Goal: Transaction & Acquisition: Purchase product/service

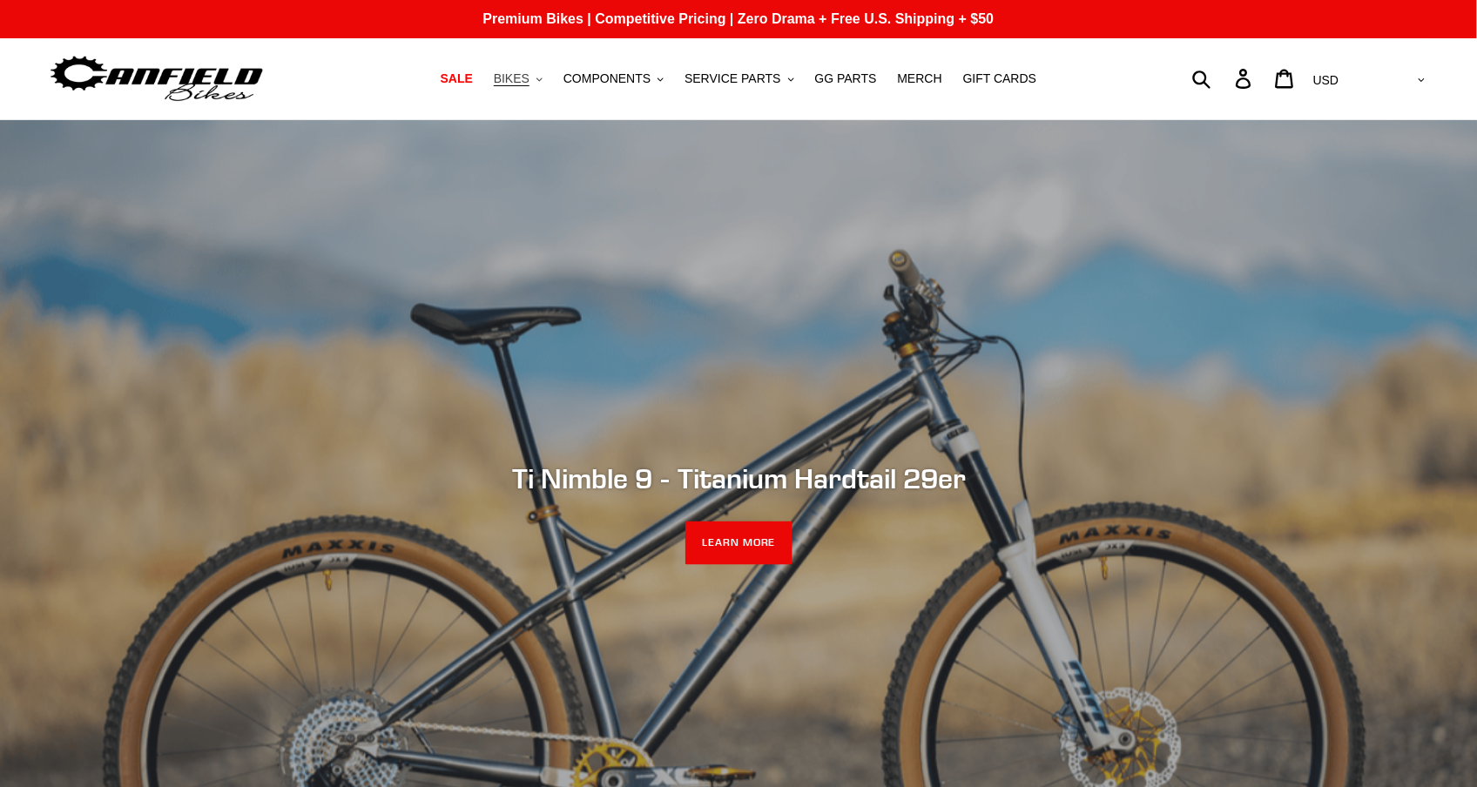
click at [530, 86] on button "BIKES .cls-1{fill:#231f20}" at bounding box center [518, 79] width 66 height 24
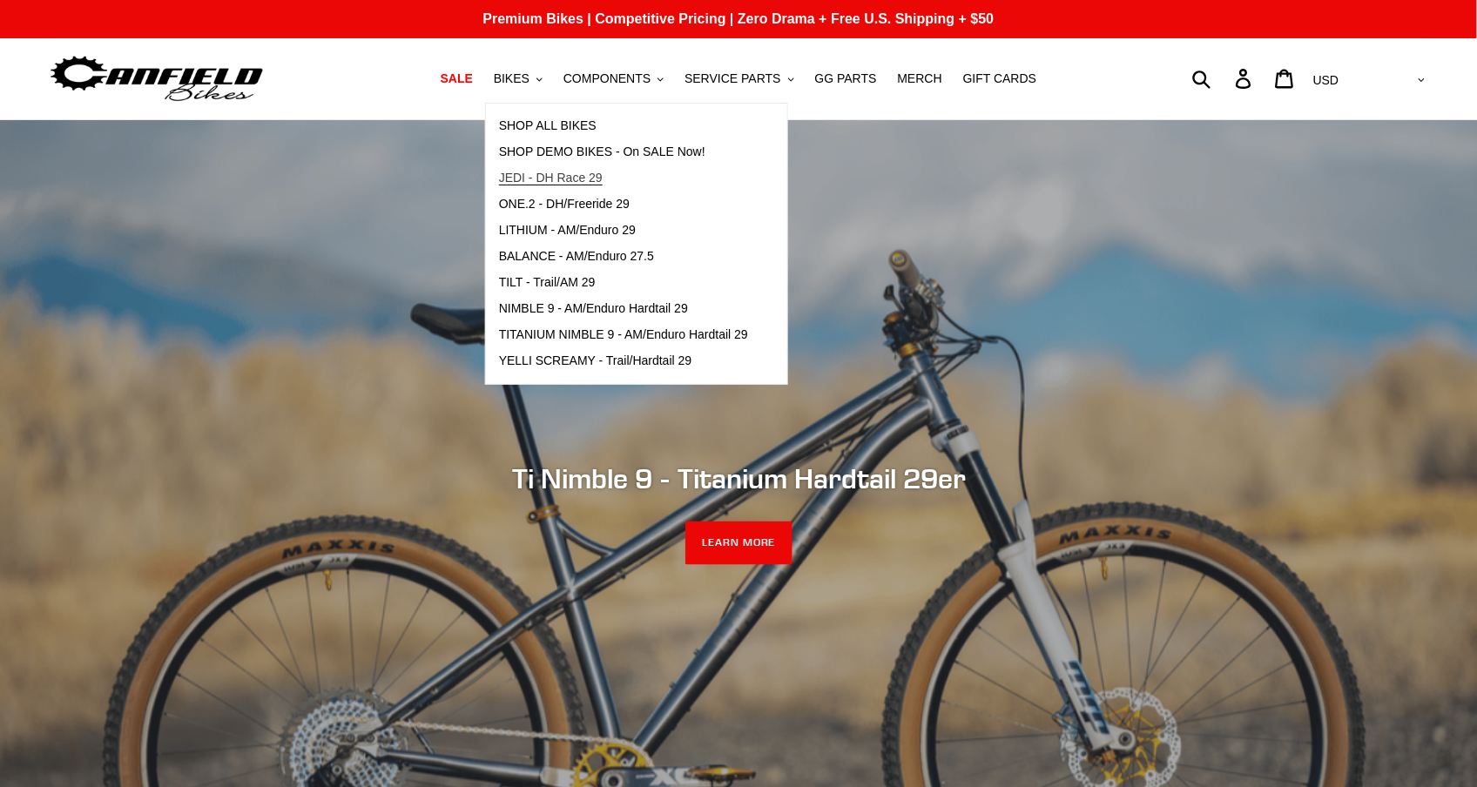
click at [562, 175] on span "JEDI - DH Race 29" at bounding box center [551, 178] width 104 height 15
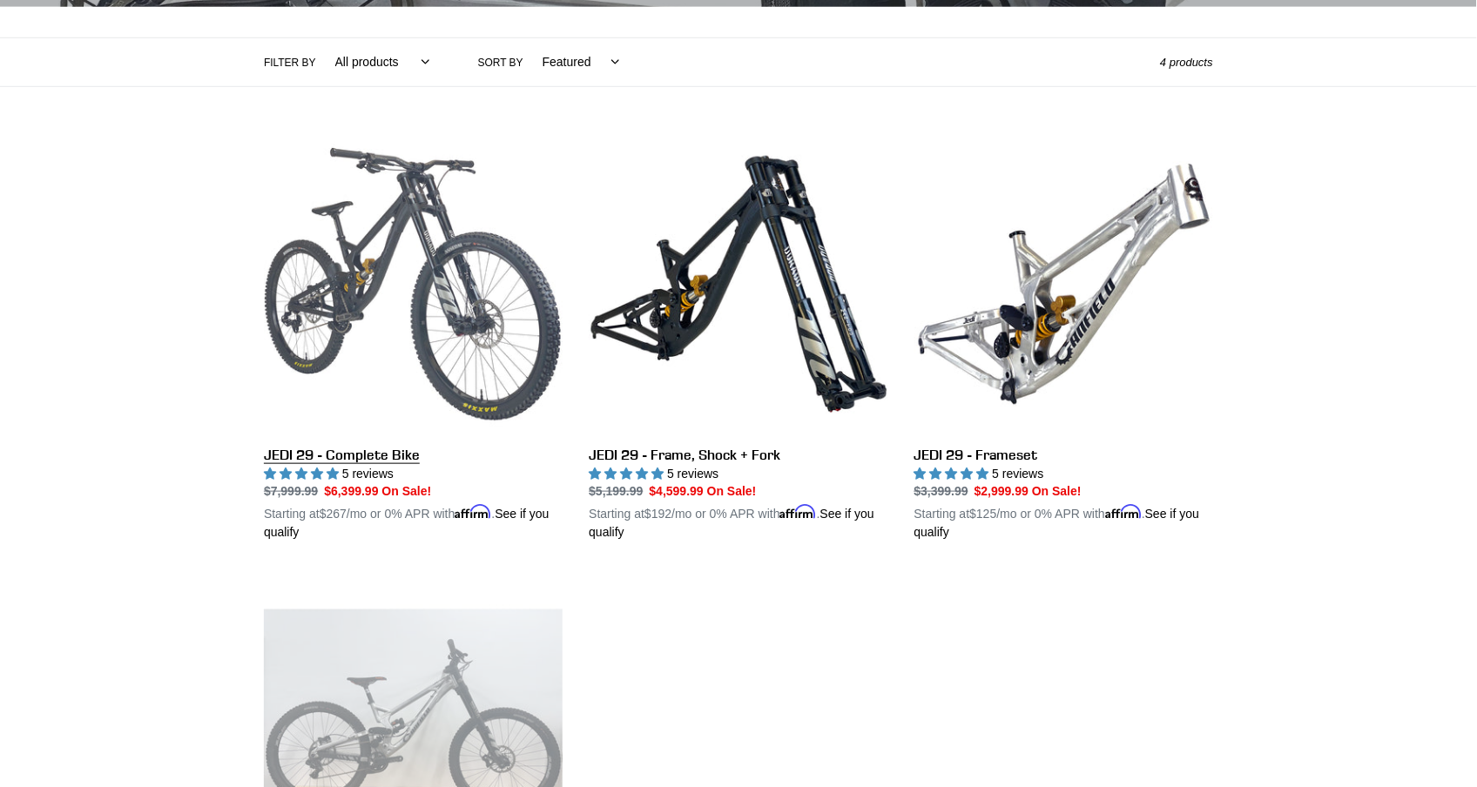
click at [426, 236] on link "JEDI 29 - Complete Bike" at bounding box center [413, 339] width 299 height 408
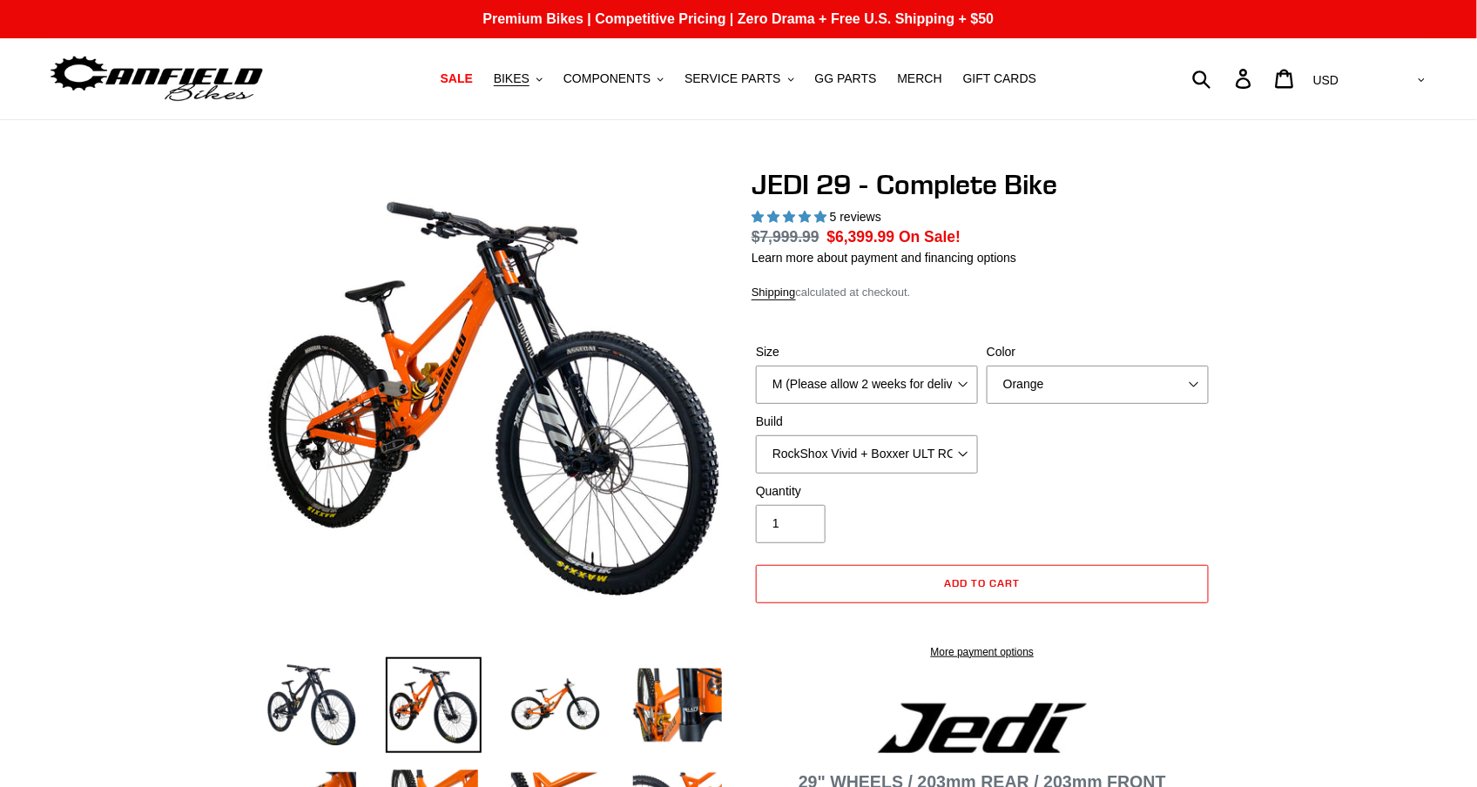
select select "highest-rating"
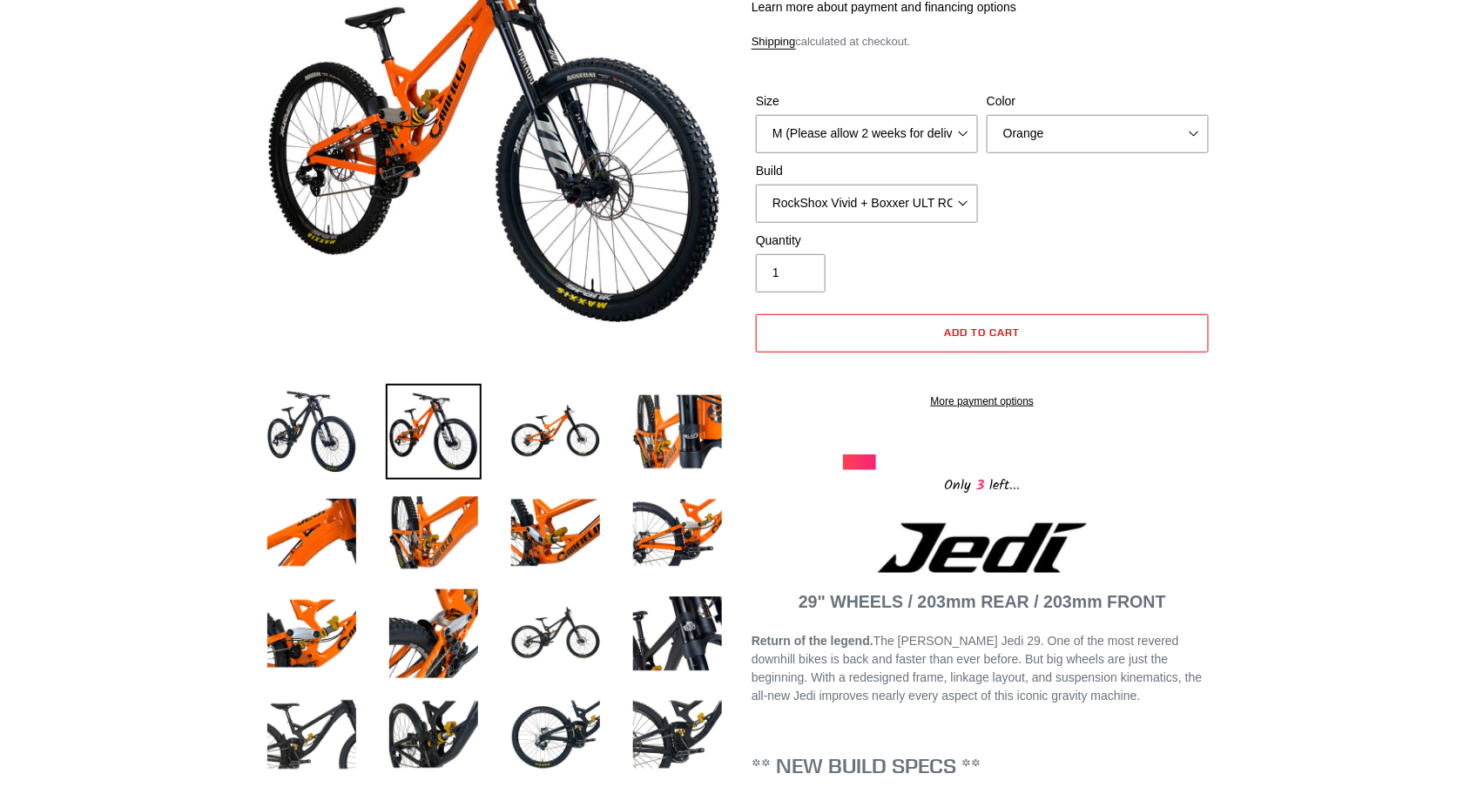
scroll to position [256, 0]
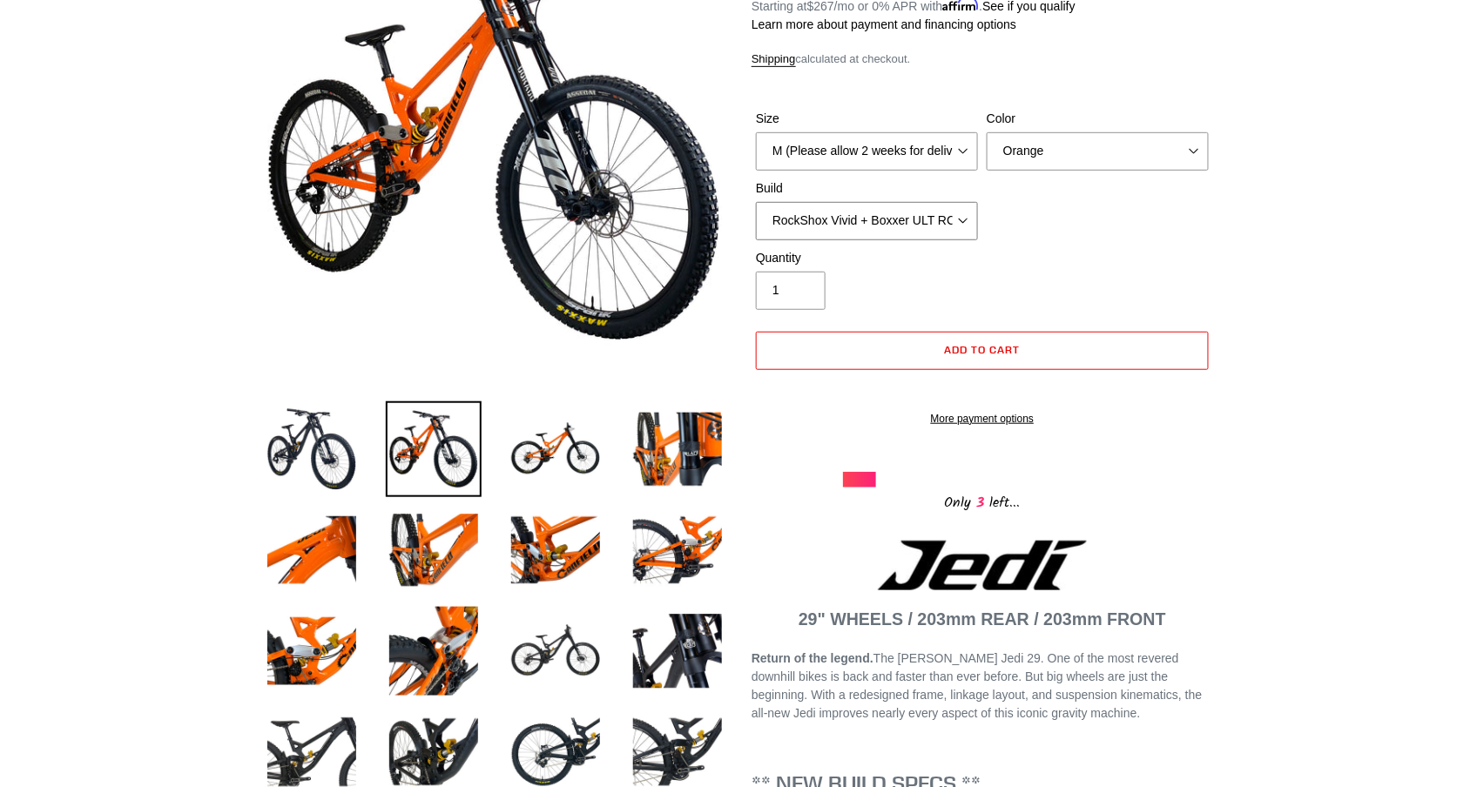
click at [956, 218] on select "RockShox Vivid + Boxxer ULT RC2 C3 200 + SRAM XO RockShox Vivid + Boxxer ULT RC…" at bounding box center [867, 221] width 222 height 38
